Goal: Information Seeking & Learning: Learn about a topic

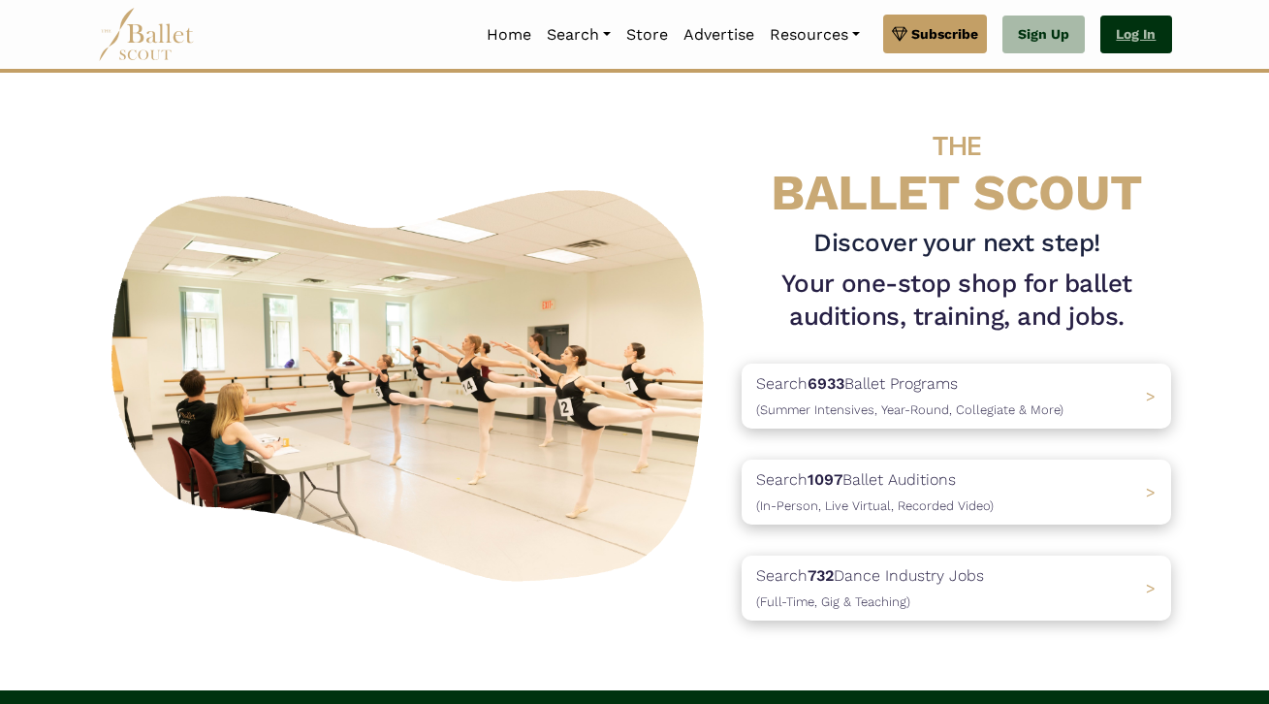
click at [1149, 29] on link "Log In" at bounding box center [1135, 35] width 71 height 39
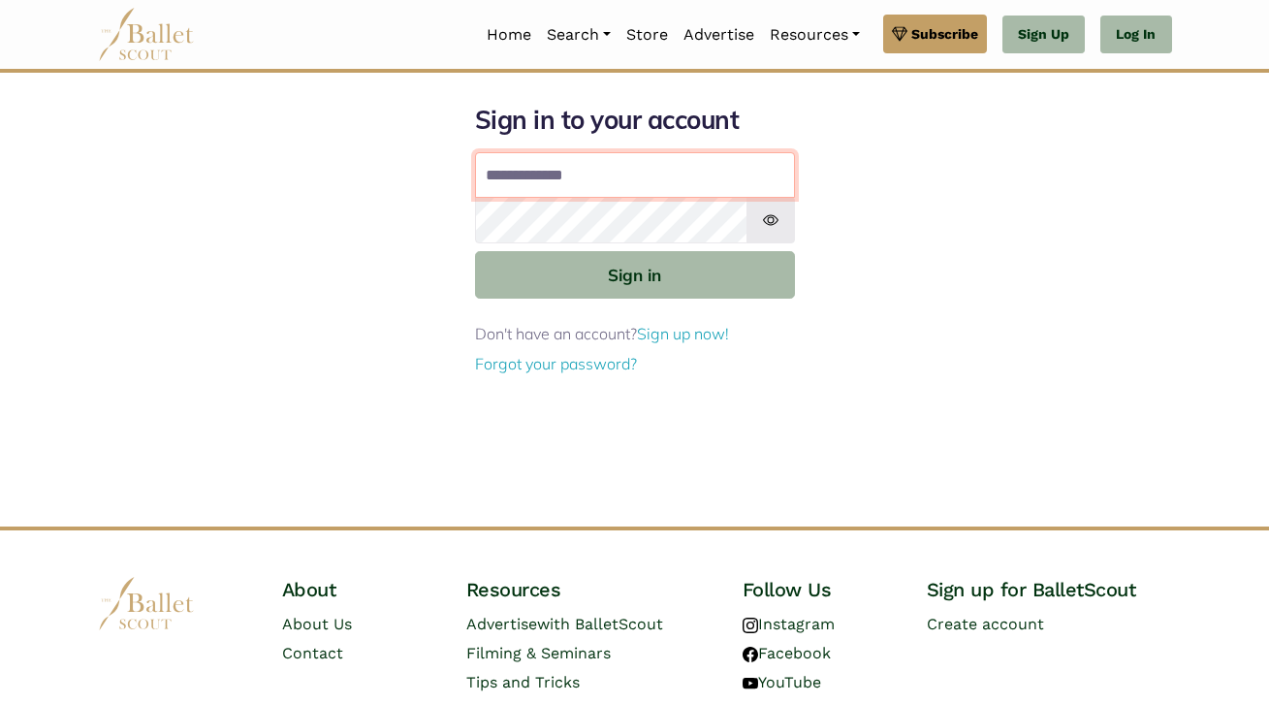
type input "**********"
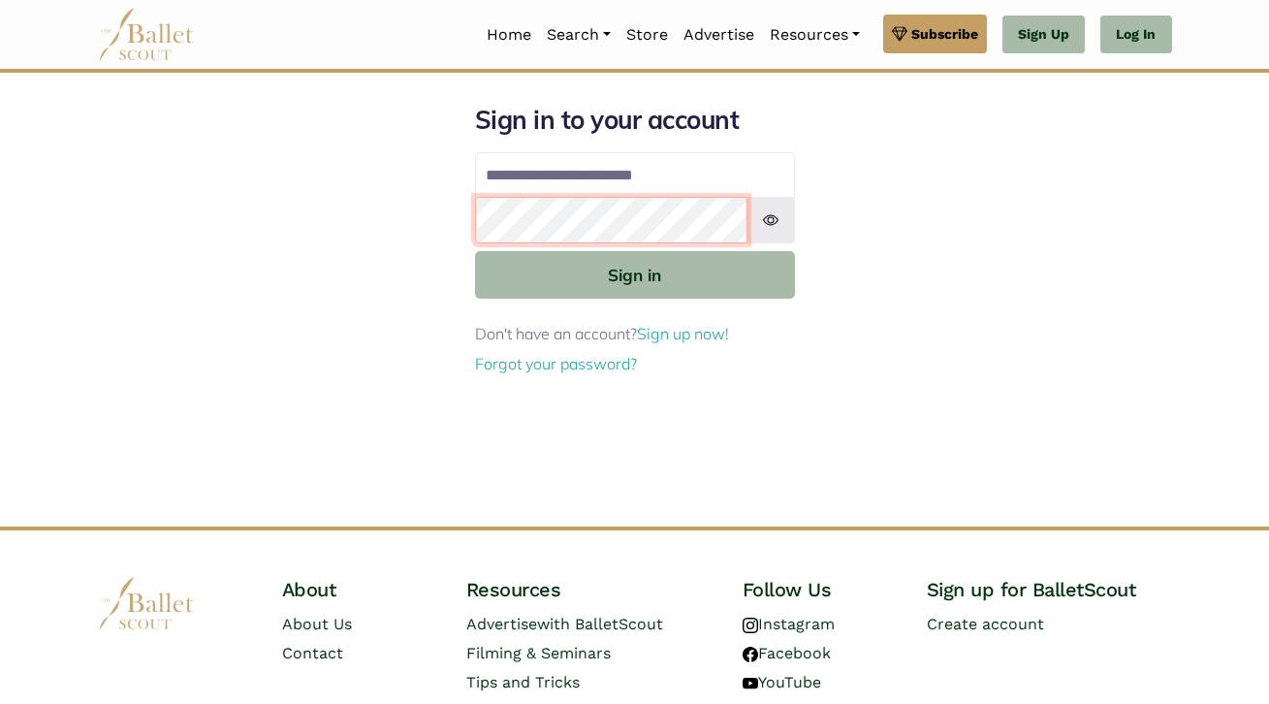
click at [634, 273] on button "Sign in" at bounding box center [635, 274] width 320 height 47
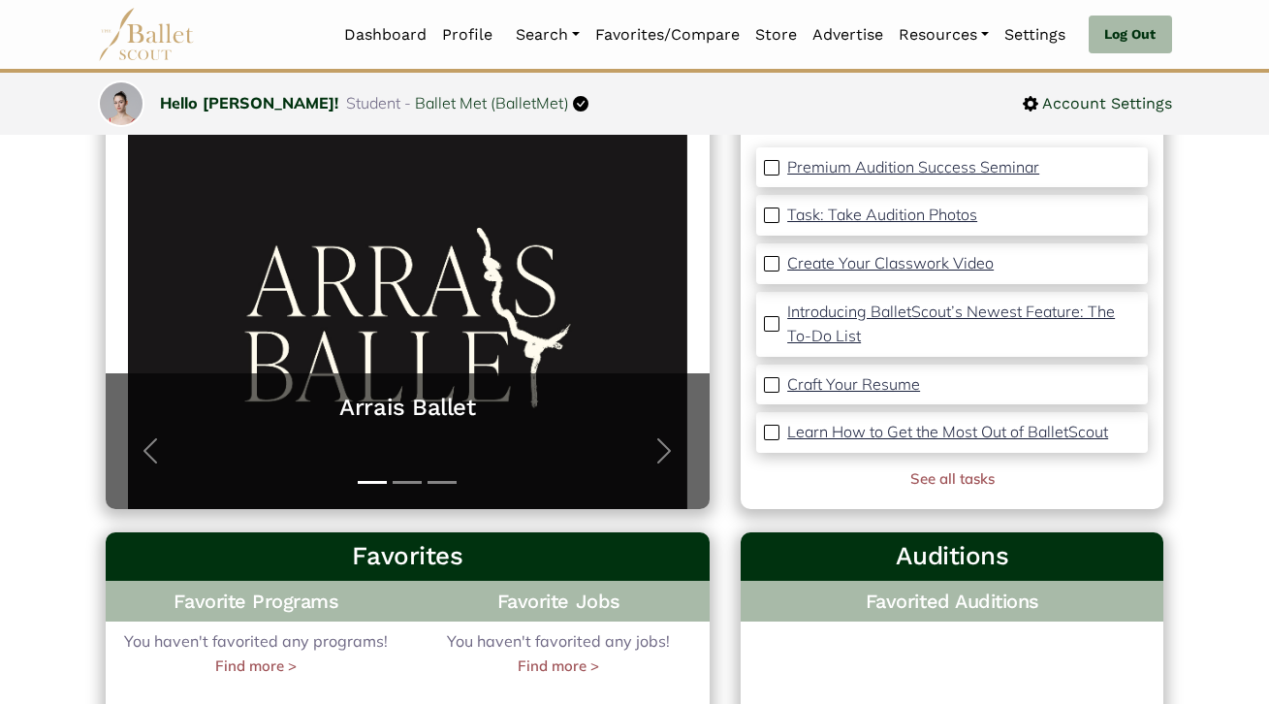
scroll to position [173, 0]
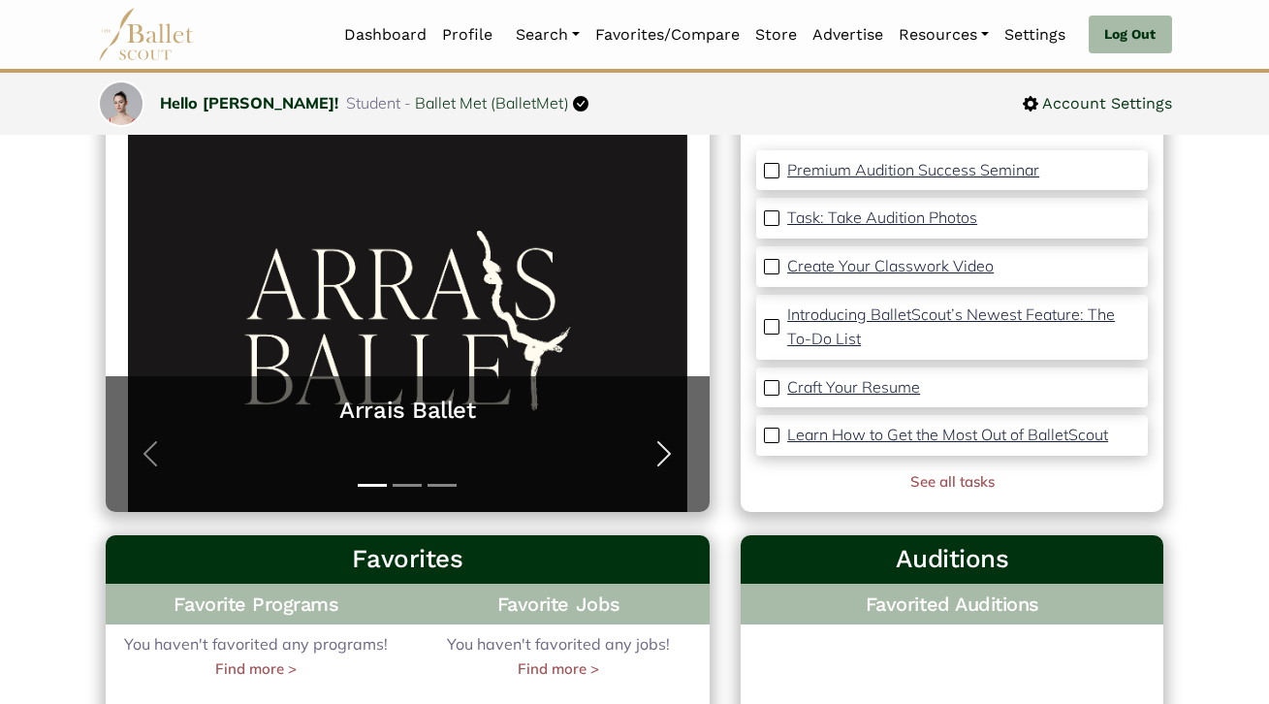
click at [673, 446] on span "button" at bounding box center [663, 453] width 31 height 31
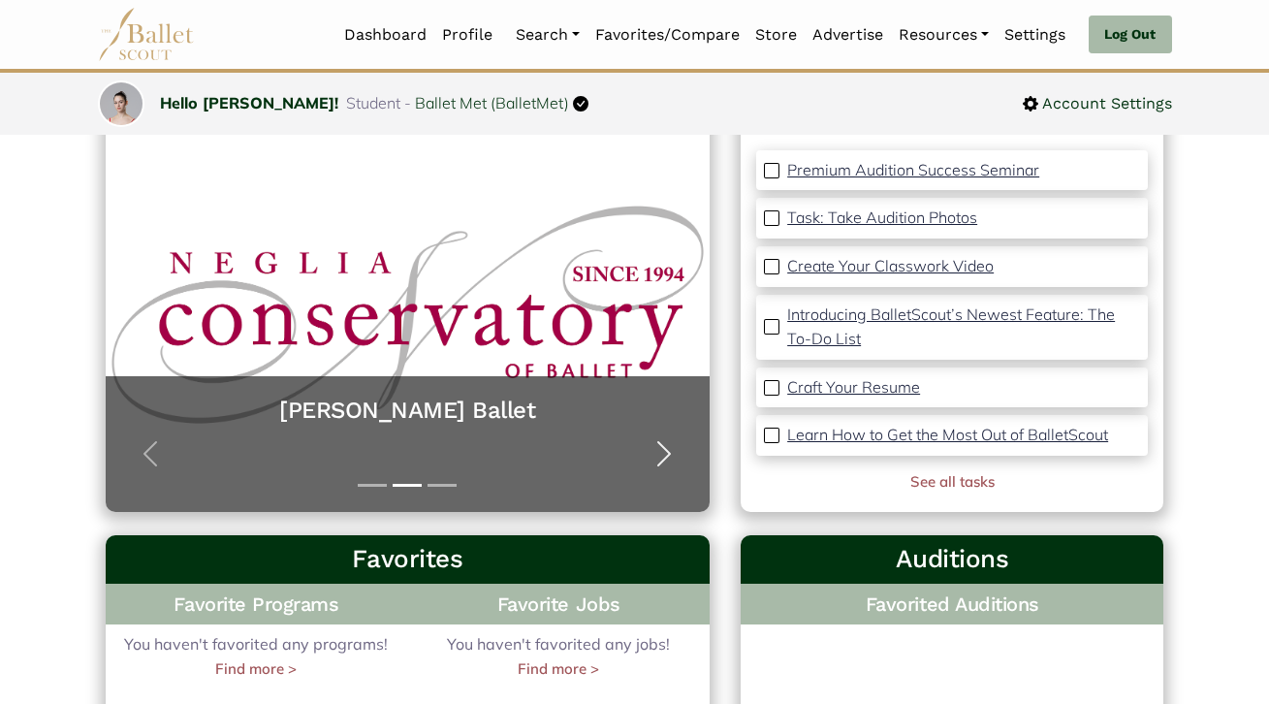
click at [673, 446] on span "button" at bounding box center [663, 453] width 31 height 31
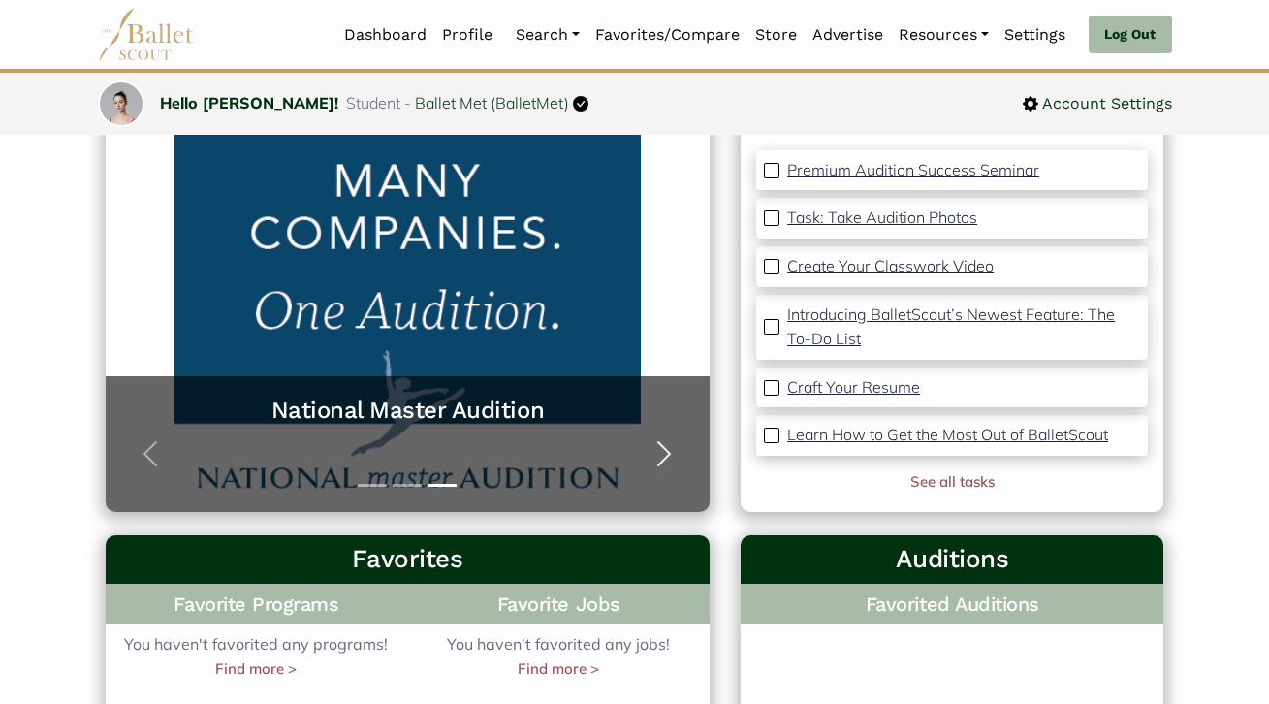
click at [660, 451] on span "button" at bounding box center [663, 453] width 31 height 31
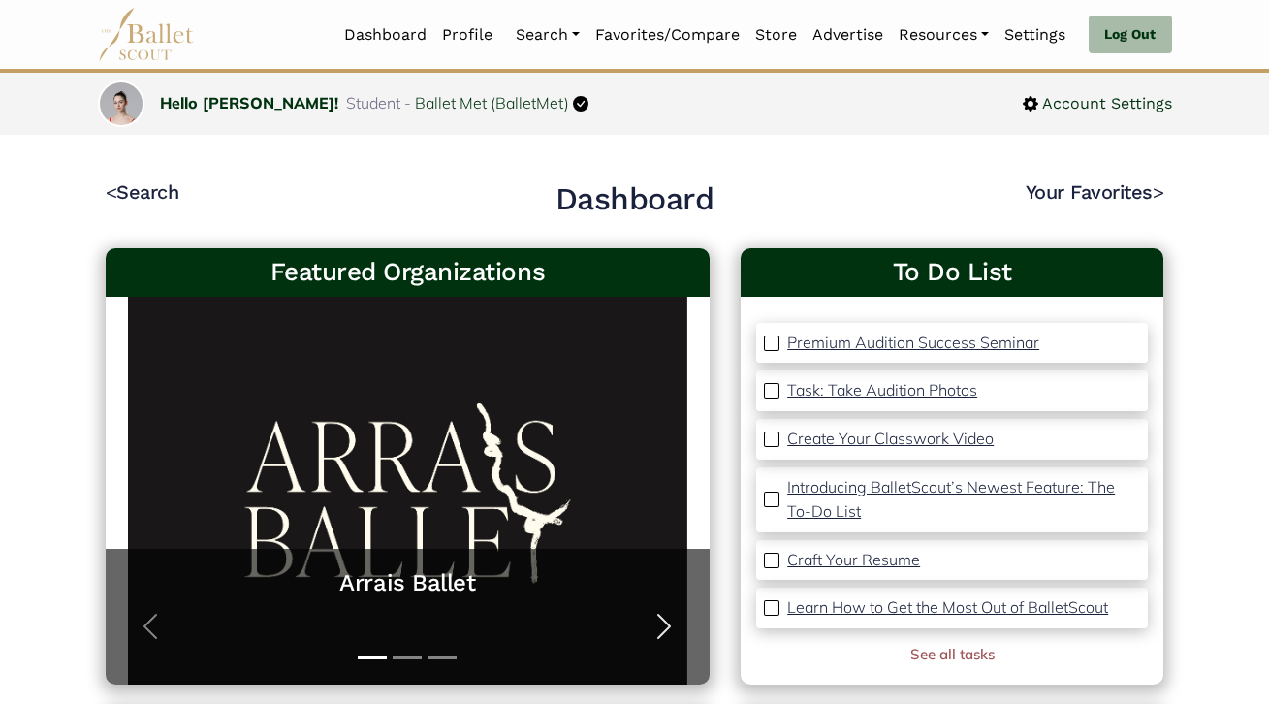
scroll to position [0, 0]
click at [952, 645] on link "See all tasks" at bounding box center [952, 654] width 84 height 18
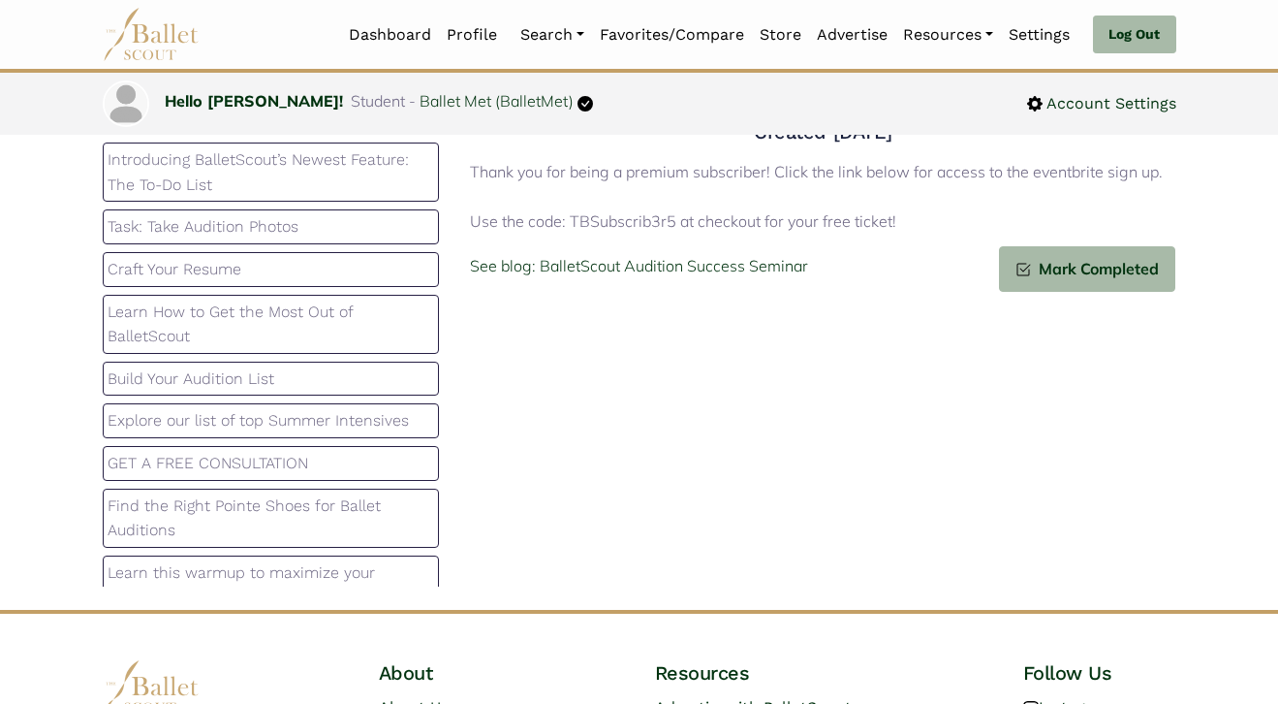
scroll to position [142, 0]
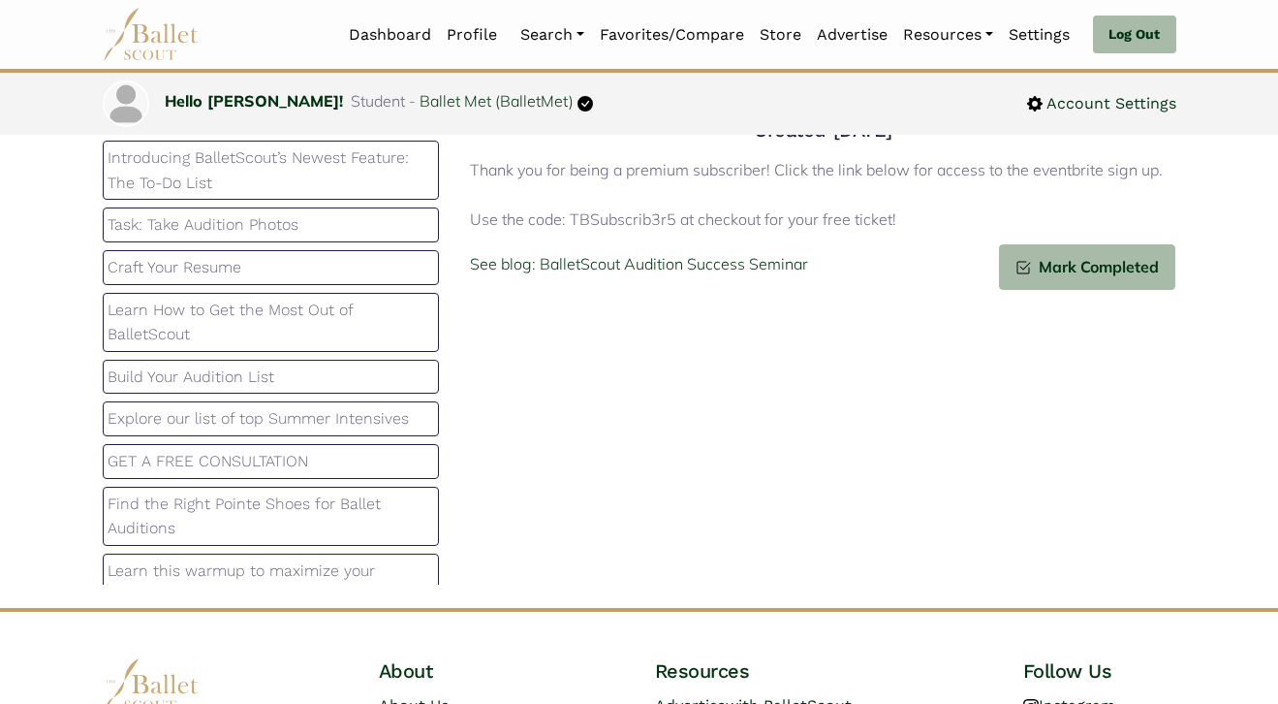
click at [329, 192] on p "Introducing BalletScout’s Newest Feature: The To-Do List" at bounding box center [272, 169] width 328 height 49
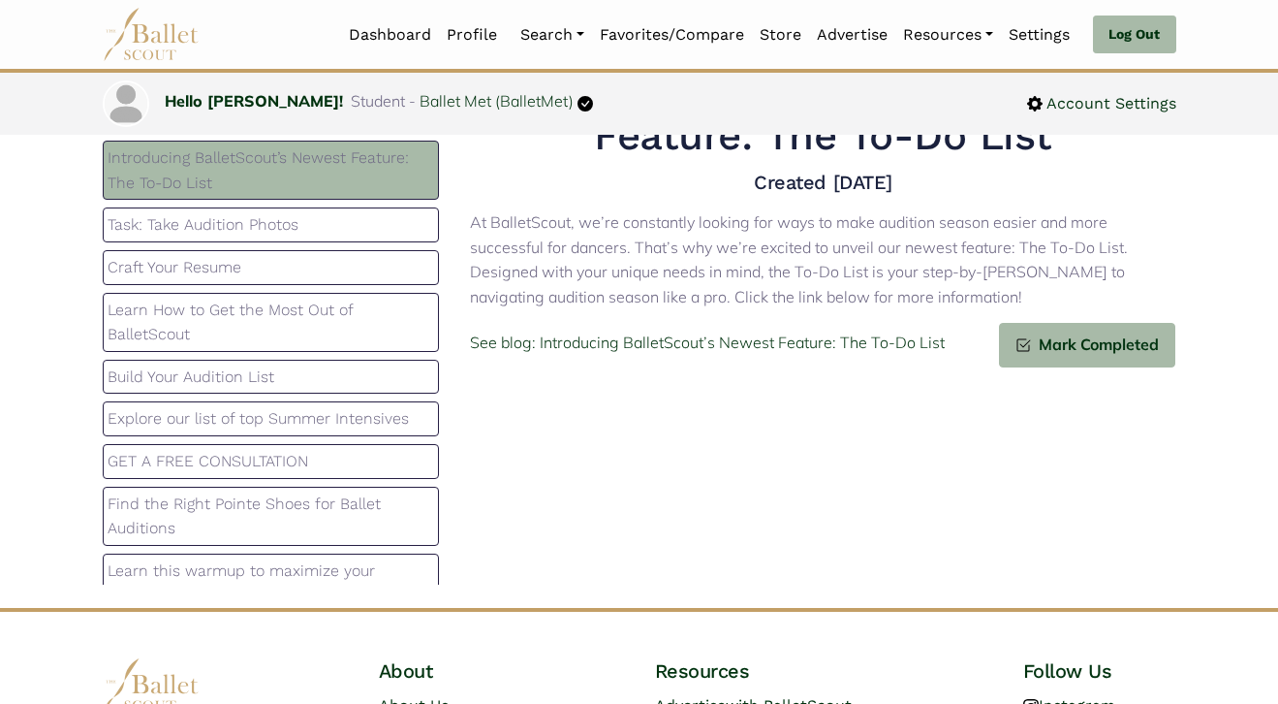
click at [310, 146] on p "Introducing BalletScout’s Newest Feature: The To-Do List" at bounding box center [272, 169] width 328 height 49
click at [286, 182] on p "Introducing BalletScout’s Newest Feature: The To-Do List" at bounding box center [272, 169] width 328 height 49
click at [678, 335] on p "See blog: Introducing BalletScout’s Newest Feature: The To-Do List" at bounding box center [707, 342] width 475 height 25
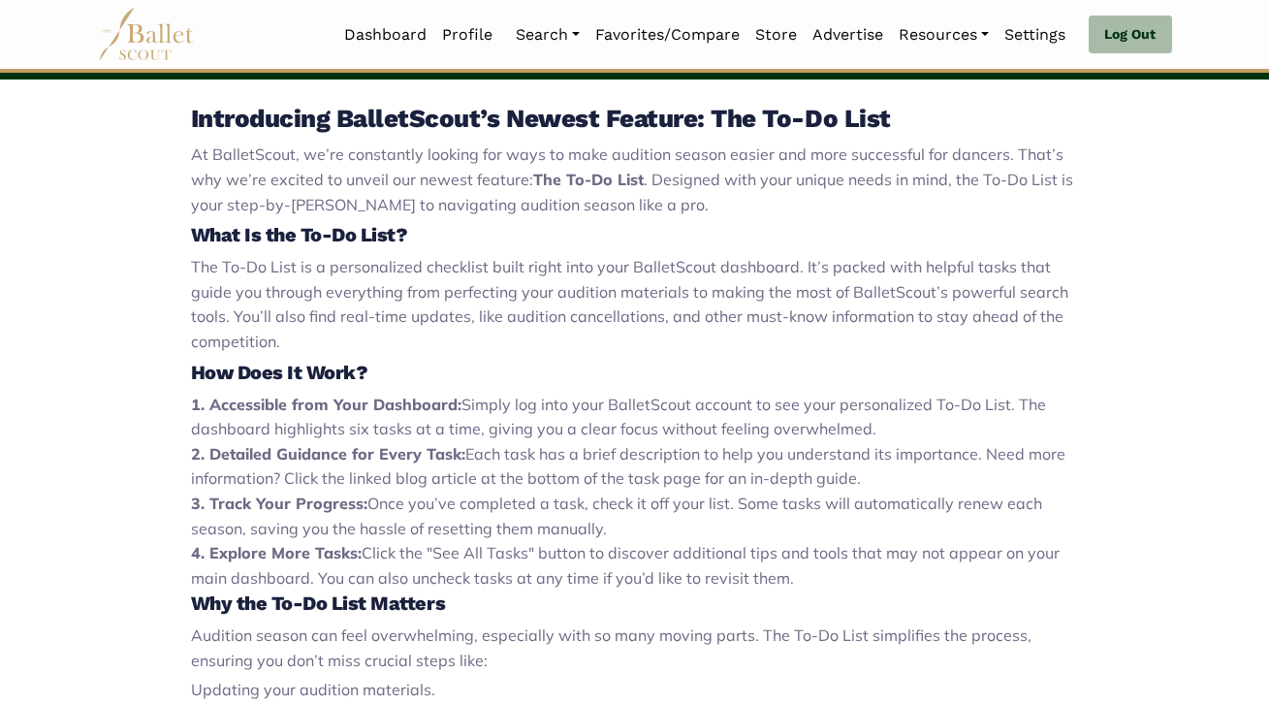
scroll to position [635, 0]
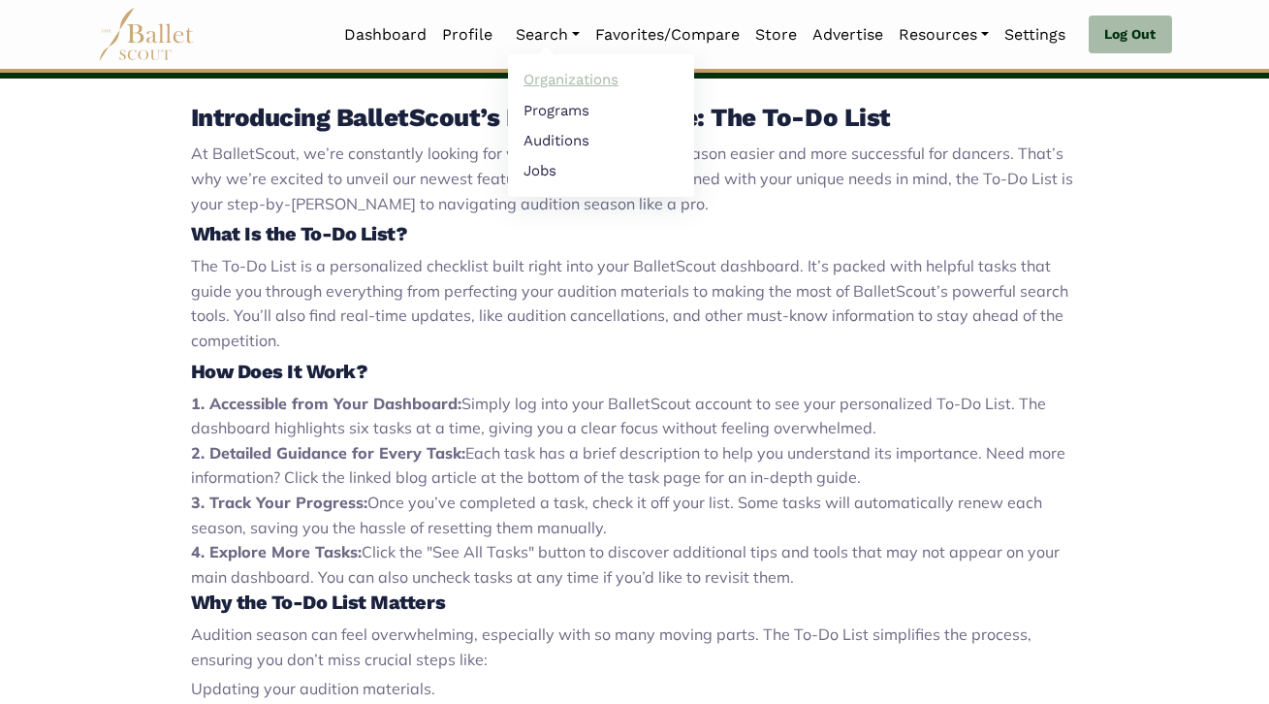
click at [544, 79] on link "Organizations" at bounding box center [601, 80] width 186 height 30
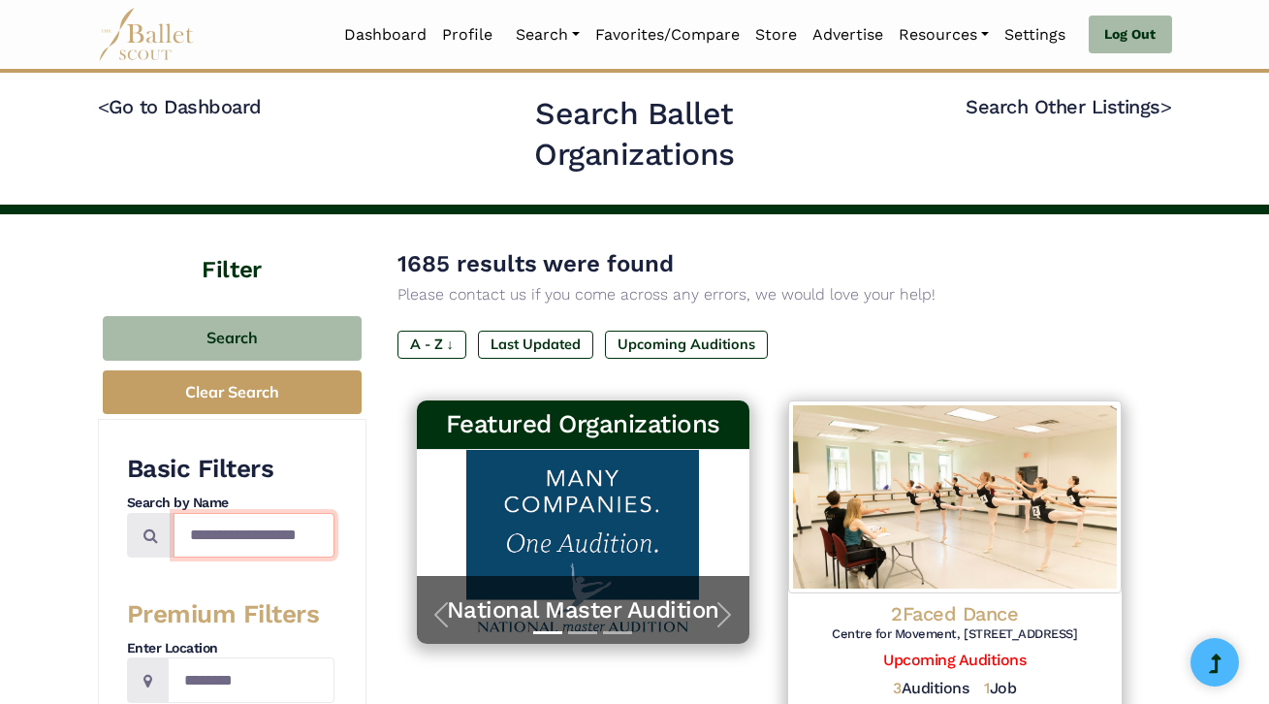
click at [251, 542] on input "Search by names..." at bounding box center [253, 536] width 161 height 46
type input "*"
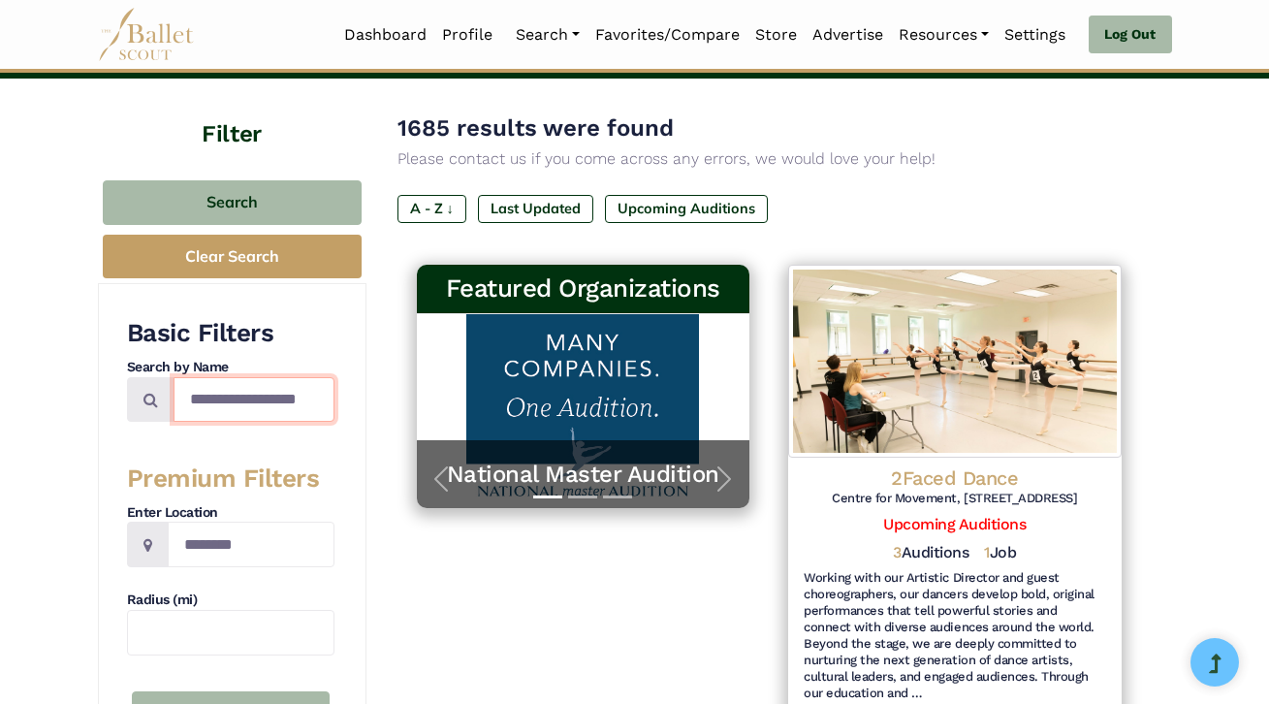
scroll to position [162, 0]
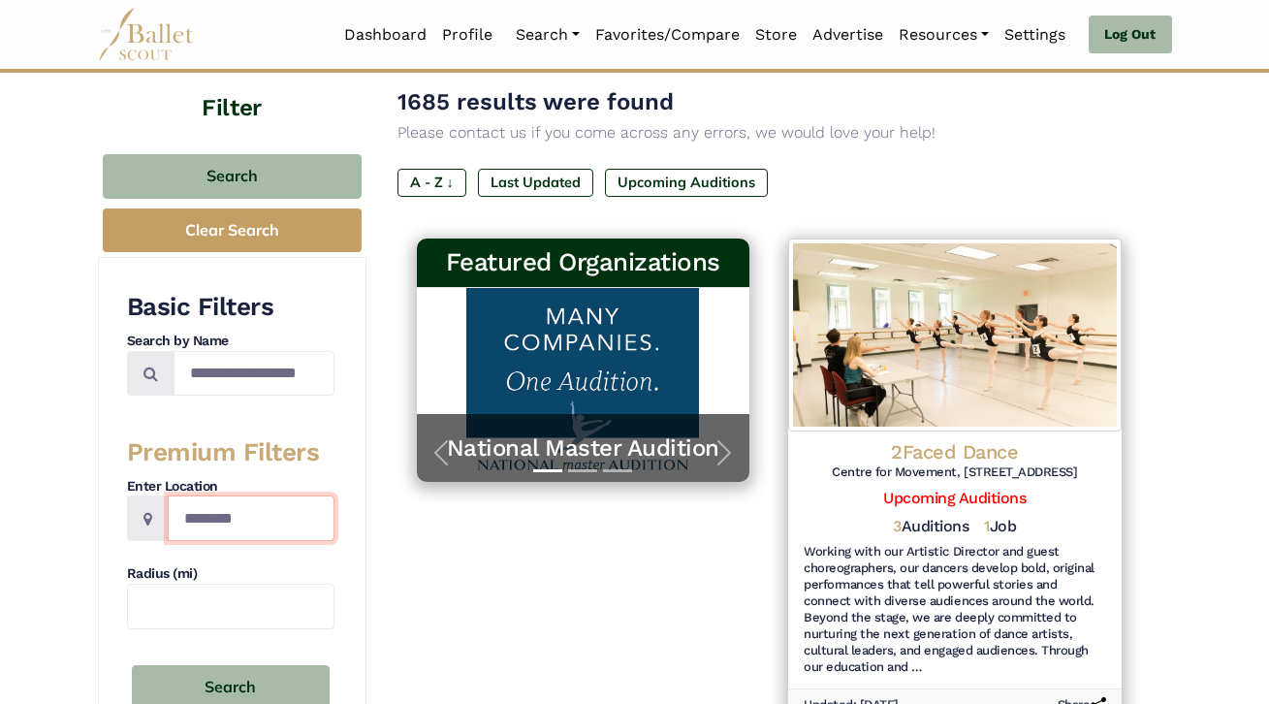
click at [243, 519] on input "Location" at bounding box center [251, 518] width 167 height 46
type input "*****"
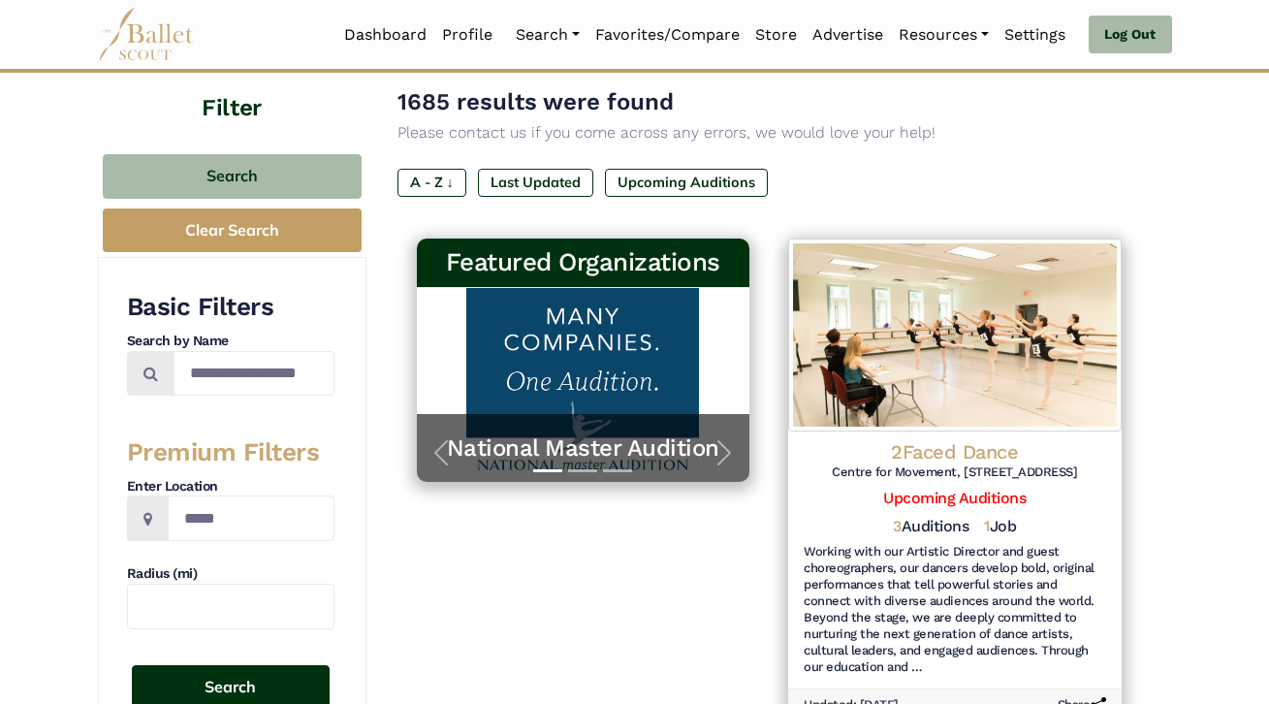
click at [219, 684] on button "Search" at bounding box center [231, 688] width 198 height 46
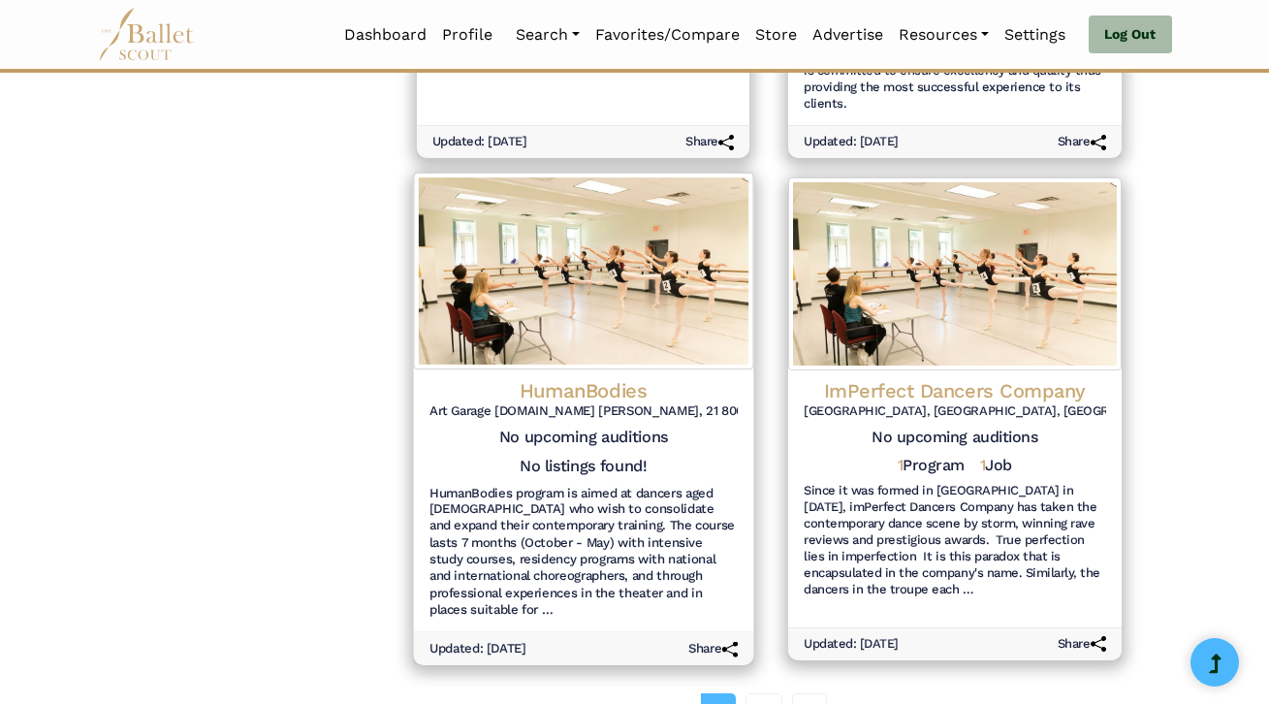
scroll to position [2172, 0]
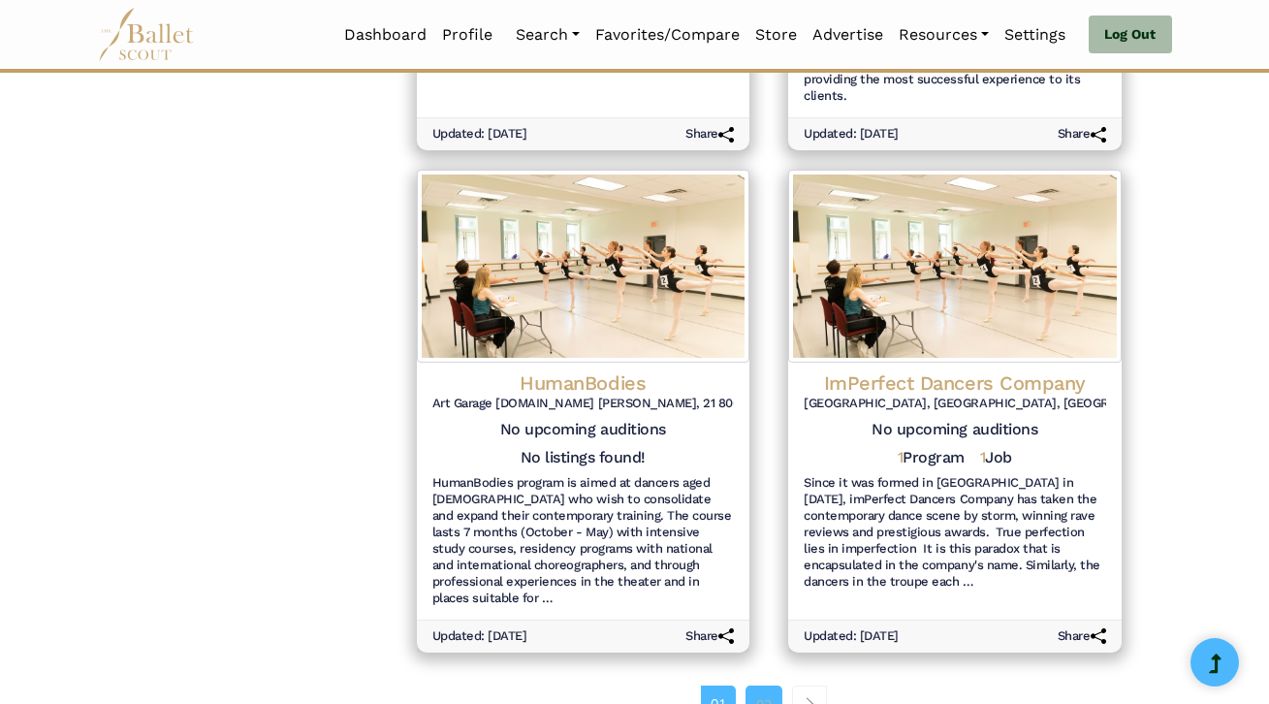
click at [758, 685] on link "02" at bounding box center [763, 704] width 37 height 39
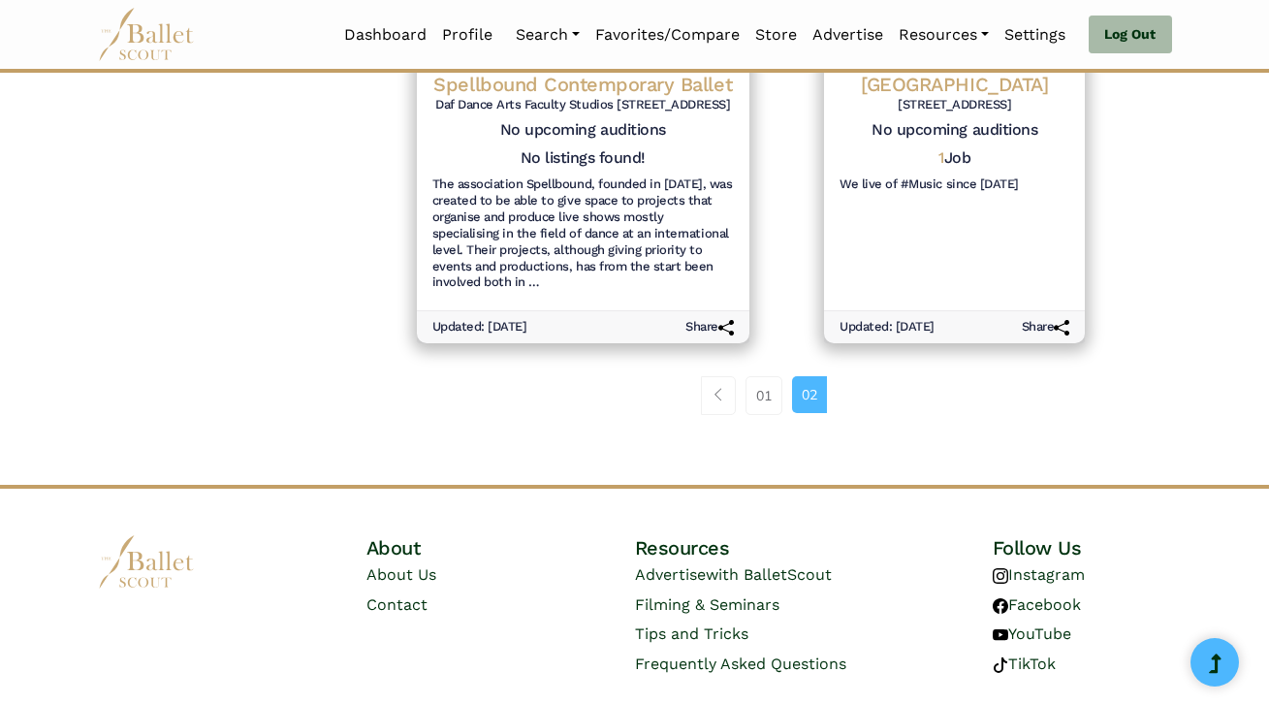
scroll to position [1962, 0]
click at [769, 377] on link "01" at bounding box center [763, 396] width 37 height 39
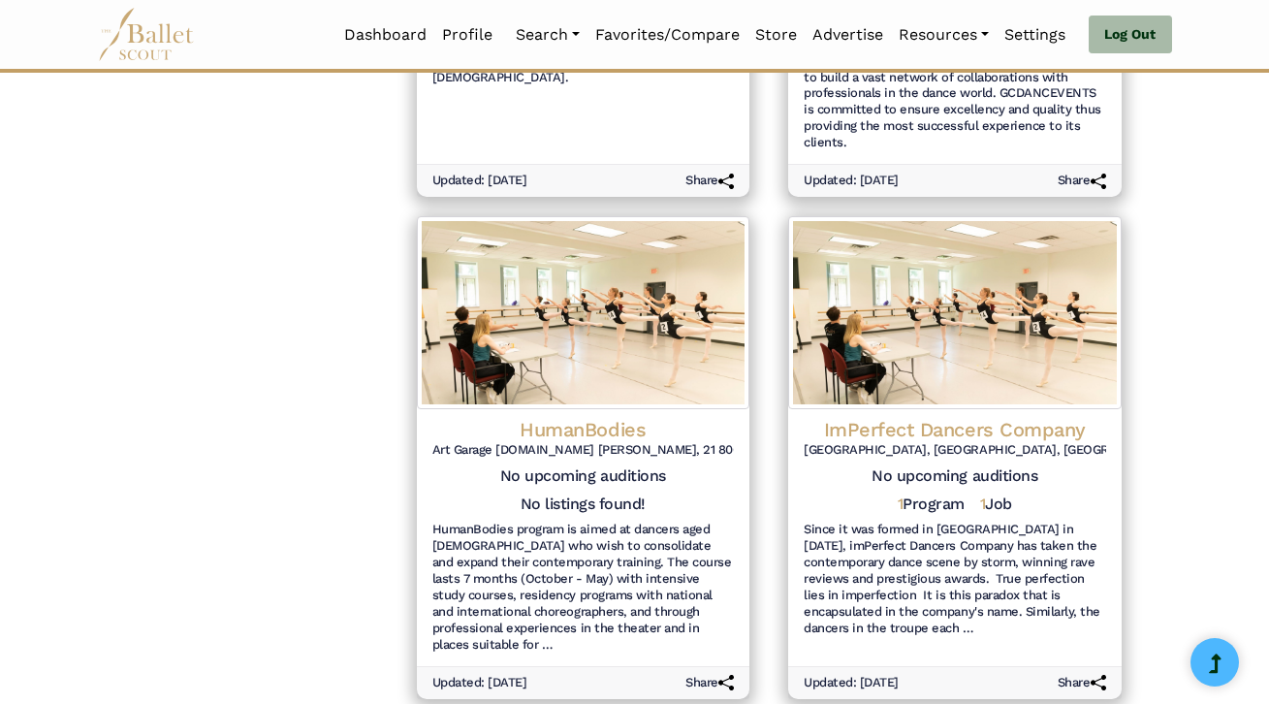
scroll to position [2137, 0]
